Goal: Information Seeking & Learning: Learn about a topic

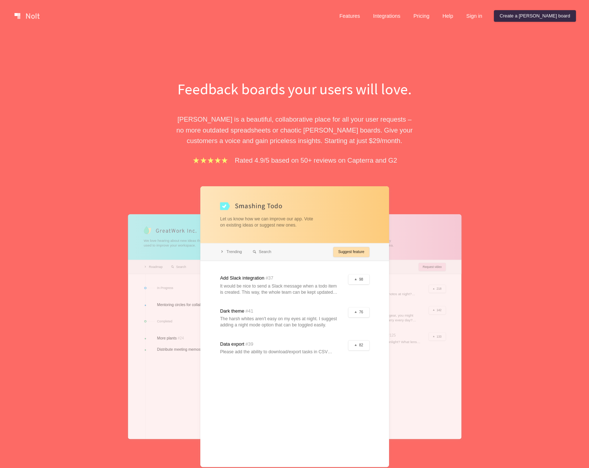
click at [296, 104] on div "Feedback boards your users will love. [PERSON_NAME] is a beautiful, collaborati…" at bounding box center [294, 296] width 250 height 436
click at [366, 16] on link "Features" at bounding box center [349, 16] width 32 height 12
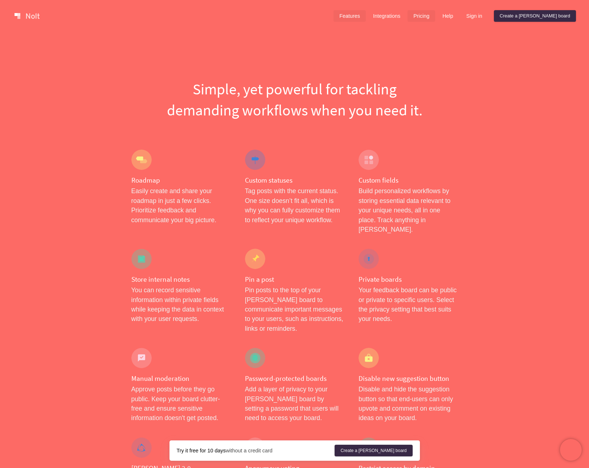
click at [435, 20] on link "Pricing" at bounding box center [421, 16] width 28 height 12
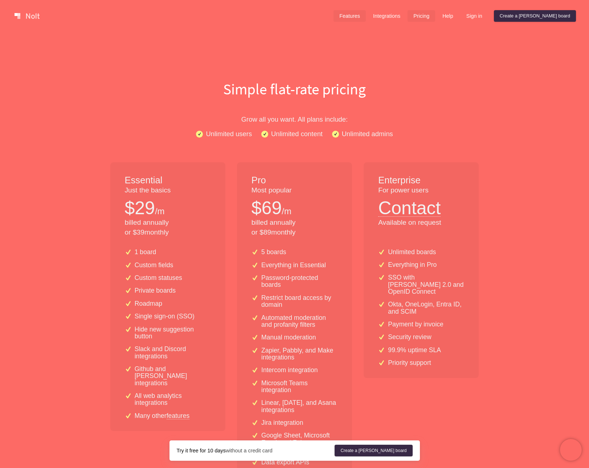
click at [366, 17] on link "Features" at bounding box center [349, 16] width 32 height 12
